Goal: Navigation & Orientation: Understand site structure

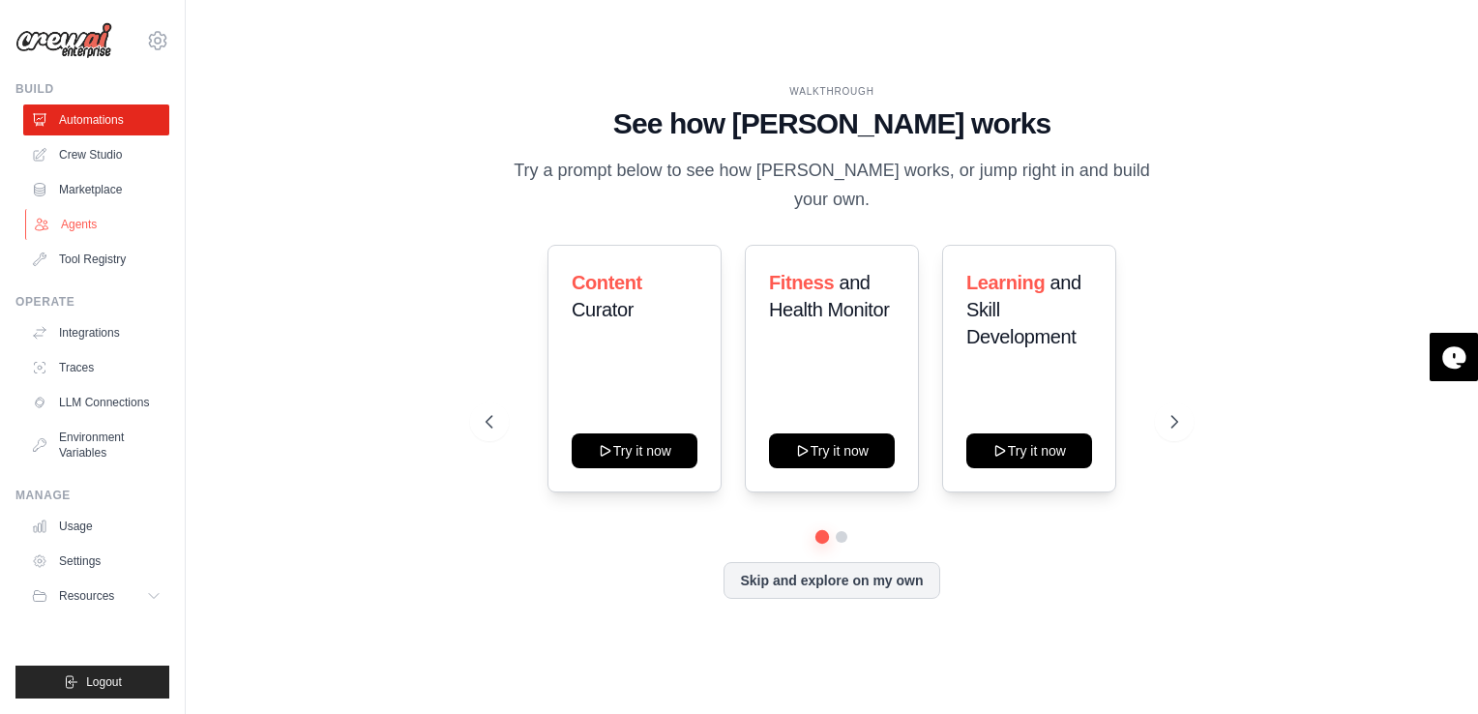
click at [90, 230] on link "Agents" at bounding box center [98, 224] width 146 height 31
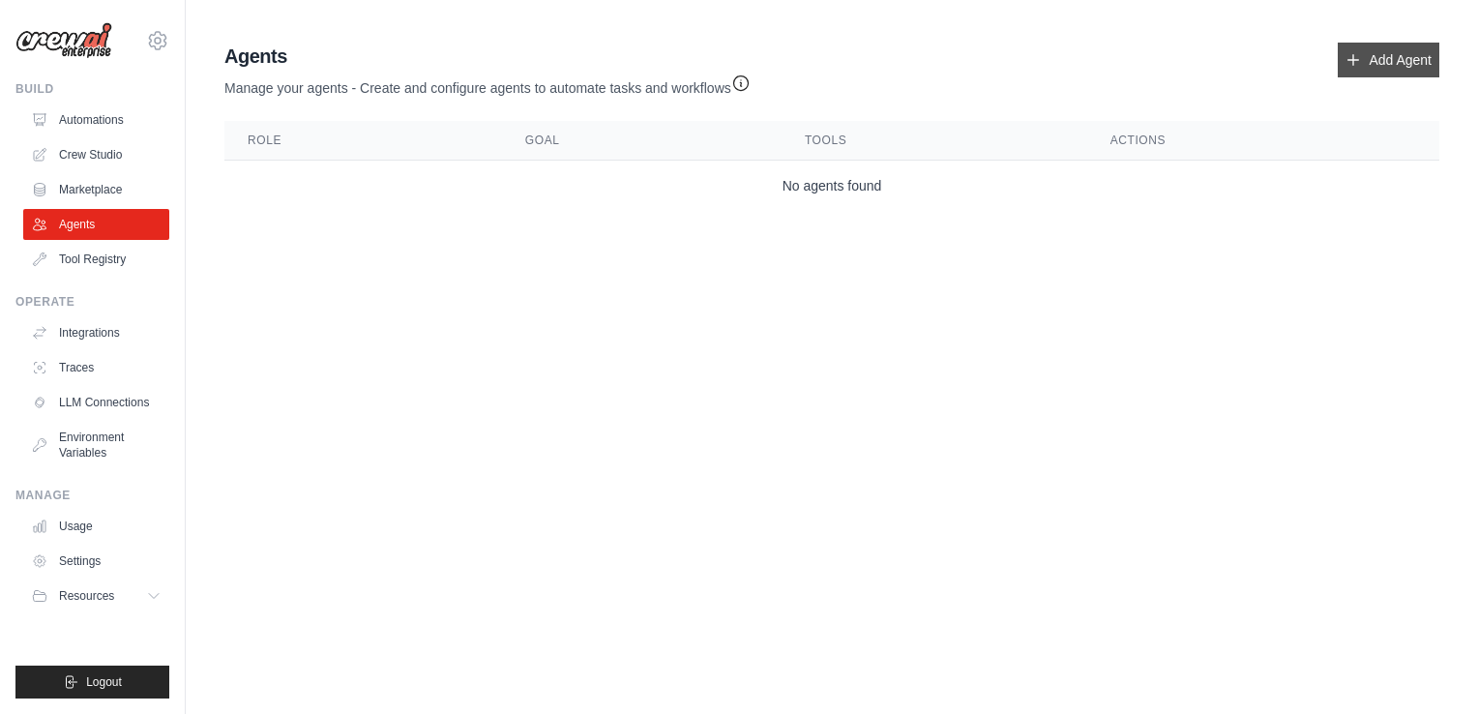
click at [1393, 61] on link "Add Agent" at bounding box center [1389, 60] width 102 height 35
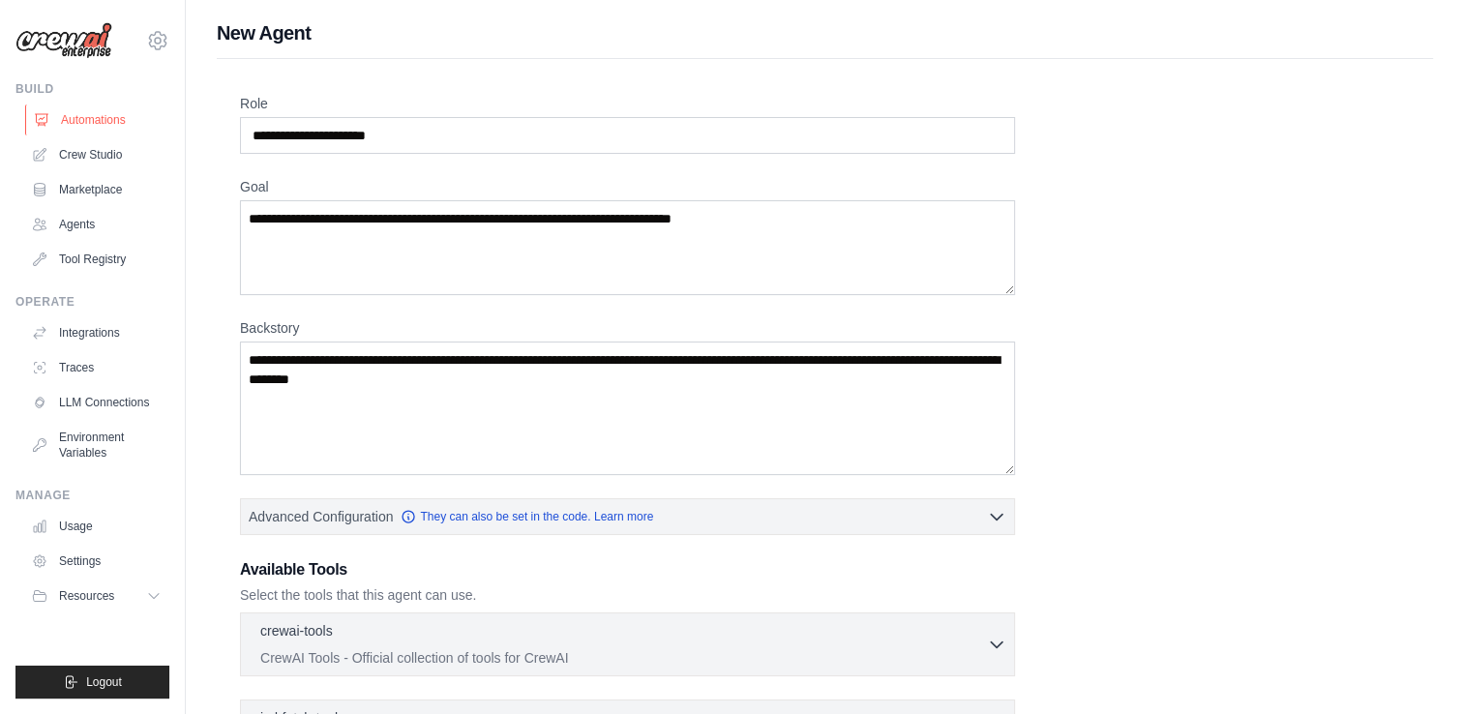
click at [85, 127] on link "Automations" at bounding box center [98, 119] width 146 height 31
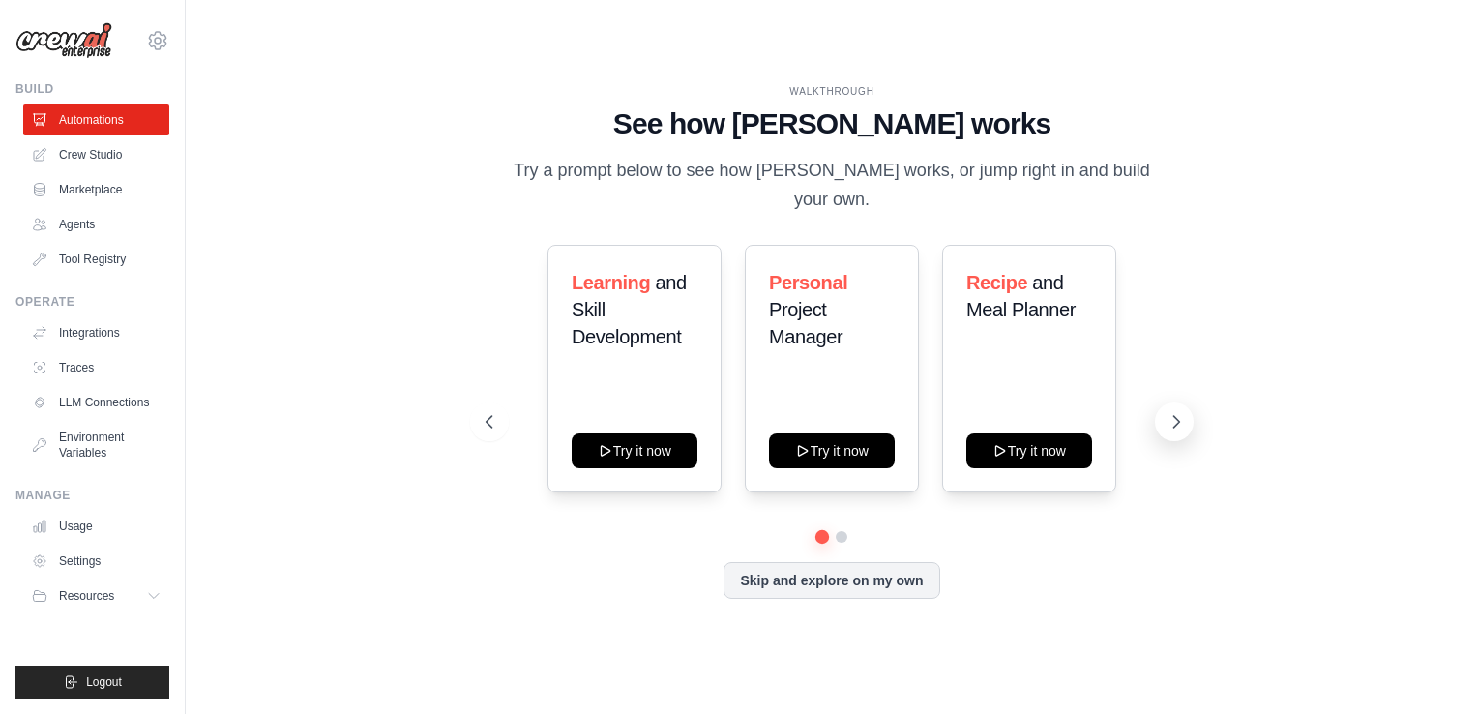
click at [1177, 416] on icon at bounding box center [1177, 422] width 6 height 12
drag, startPoint x: 772, startPoint y: 454, endPoint x: 762, endPoint y: 563, distance: 109.8
click at [762, 563] on div "Learning and Skill Development Try it now Personal Project Manager Try it now R…" at bounding box center [832, 422] width 692 height 354
click at [550, 513] on div "Learning and Skill Development Try it now Personal Project Manager Try it now R…" at bounding box center [832, 388] width 692 height 286
click at [130, 400] on link "LLM Connections" at bounding box center [98, 402] width 146 height 31
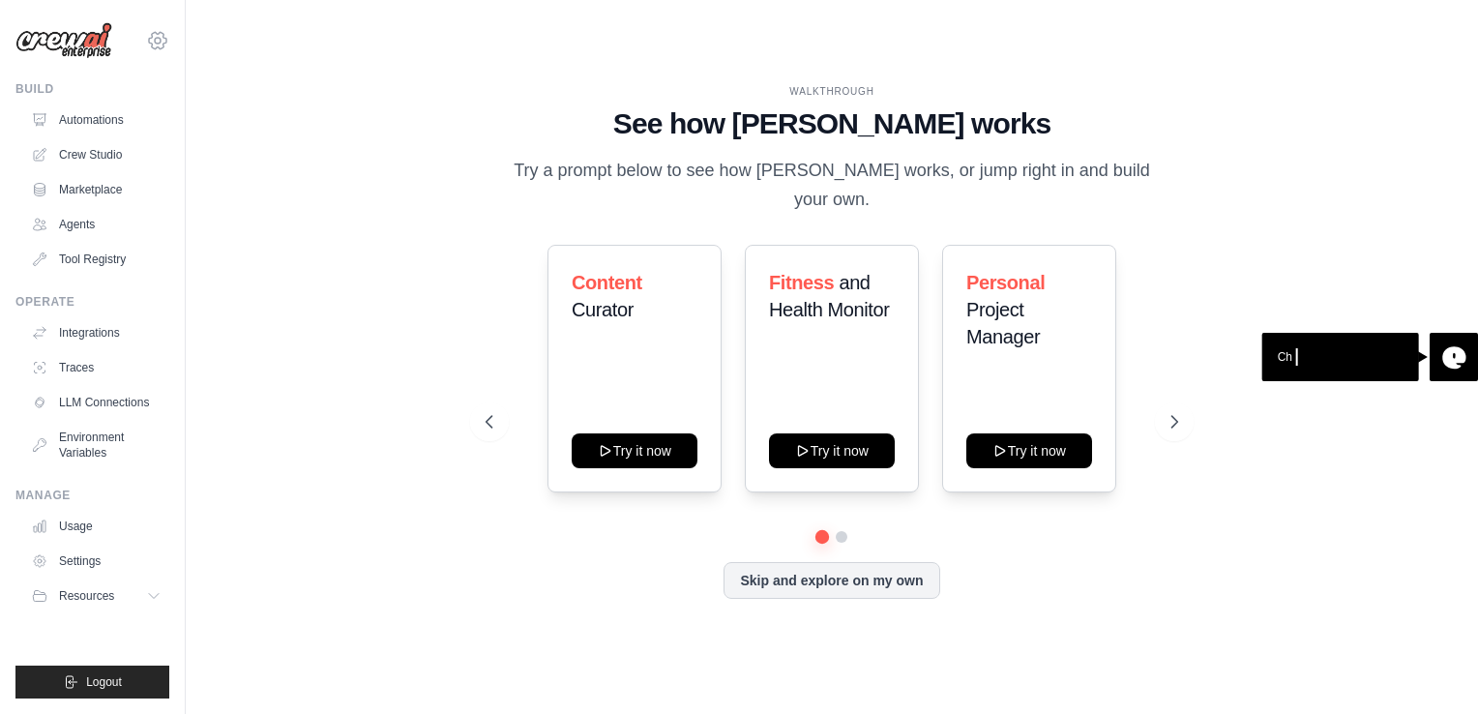
click at [158, 41] on icon at bounding box center [157, 40] width 23 height 23
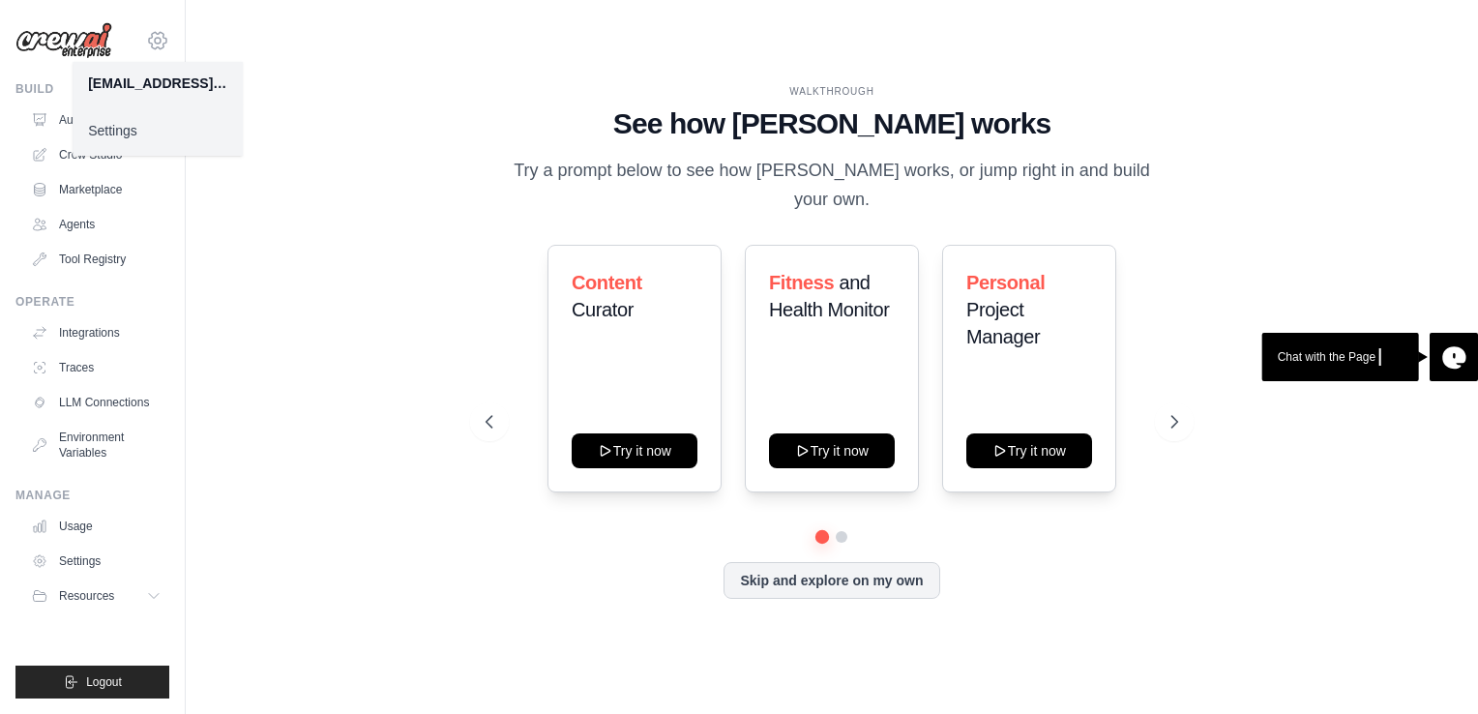
click at [158, 41] on icon at bounding box center [157, 40] width 23 height 23
